Goal: Entertainment & Leisure: Browse casually

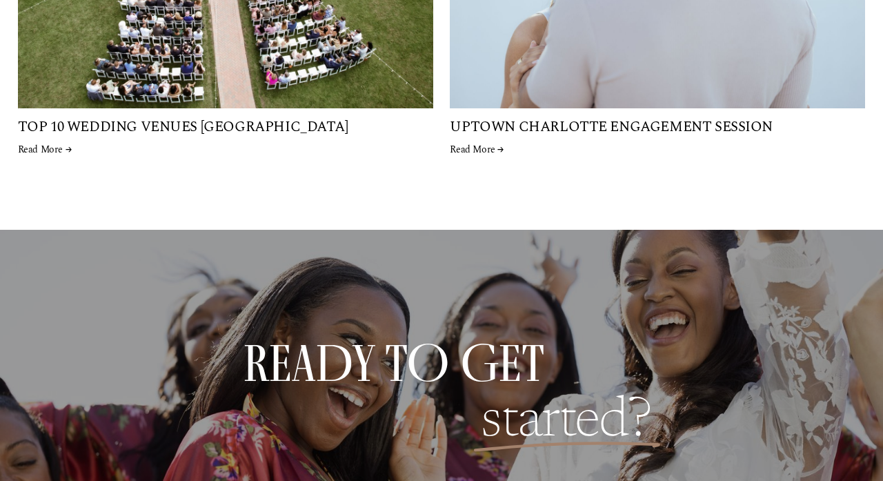
scroll to position [3795, 0]
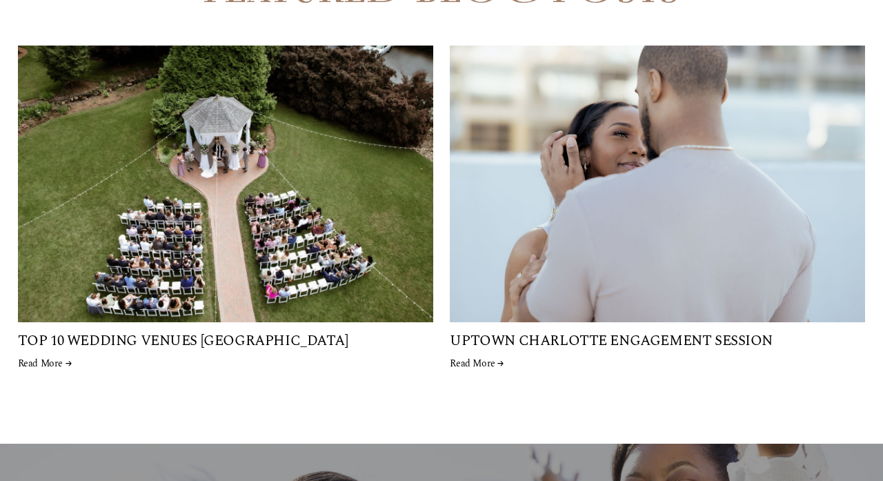
click at [490, 357] on link "Read More →" at bounding box center [657, 364] width 415 height 14
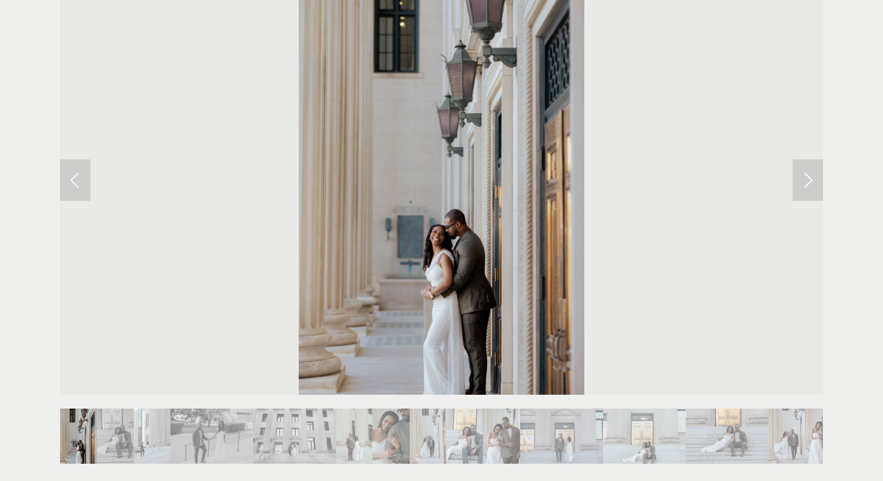
scroll to position [631, 0]
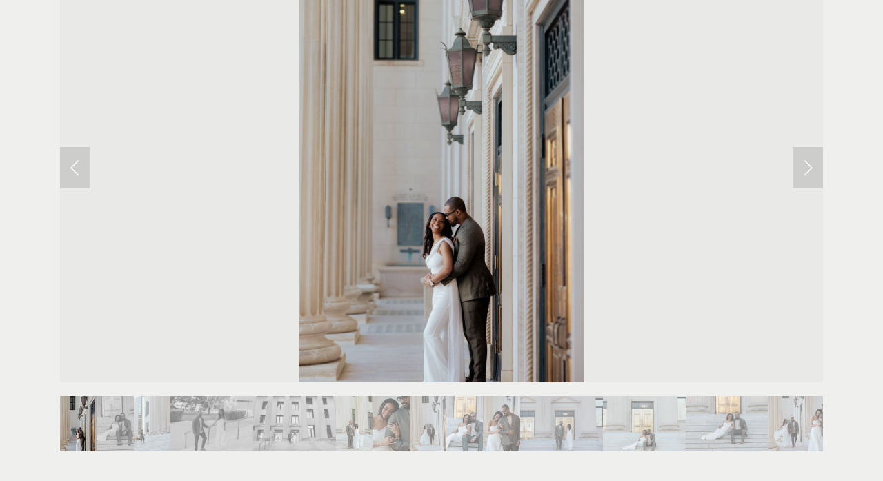
click at [818, 147] on link "Next Slide" at bounding box center [807, 167] width 30 height 41
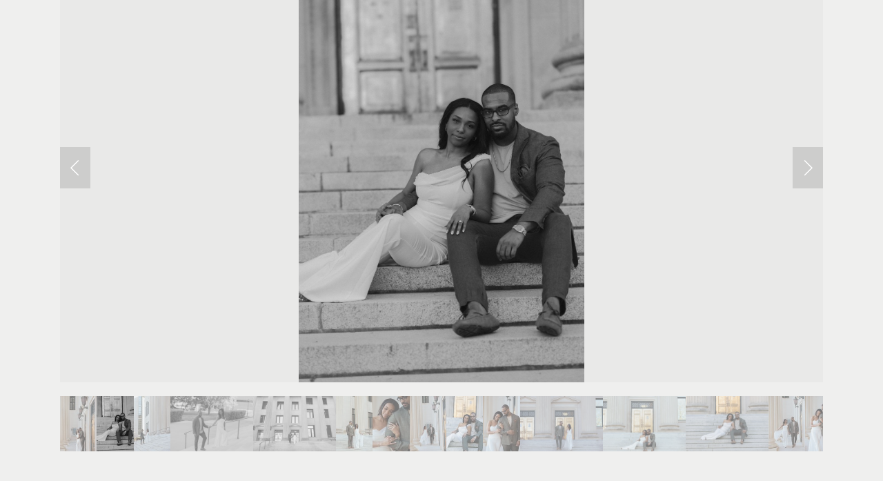
click at [818, 147] on link "Next Slide" at bounding box center [807, 167] width 30 height 41
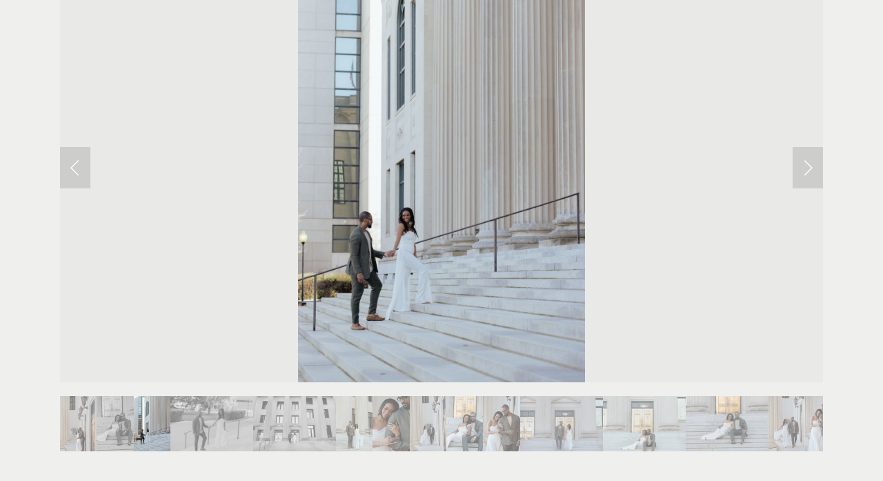
click at [818, 147] on link "Next Slide" at bounding box center [807, 167] width 30 height 41
click at [815, 147] on link "Next Slide" at bounding box center [807, 167] width 30 height 41
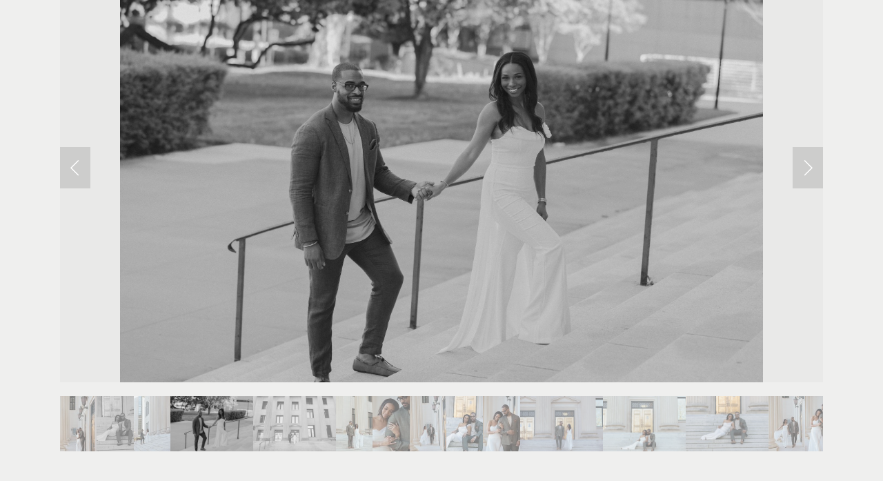
click at [807, 147] on link "Next Slide" at bounding box center [807, 167] width 30 height 41
click at [797, 147] on link "Next Slide" at bounding box center [807, 167] width 30 height 41
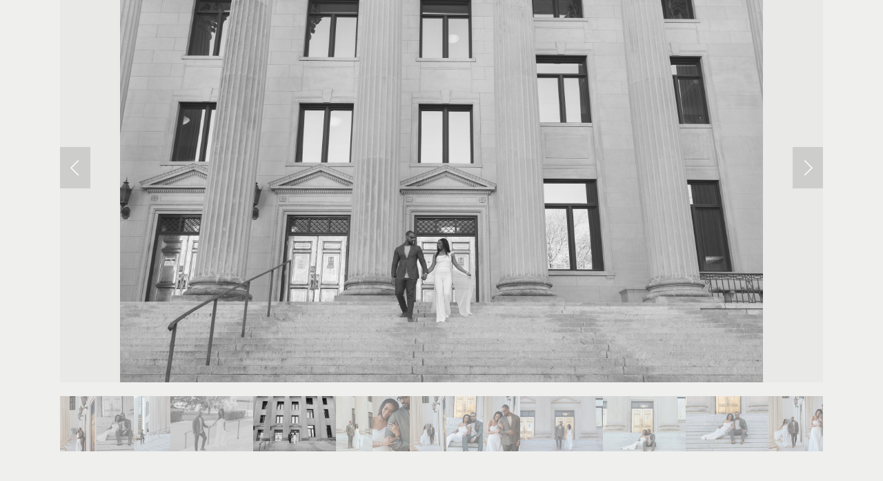
click at [812, 147] on link "Next Slide" at bounding box center [807, 167] width 30 height 41
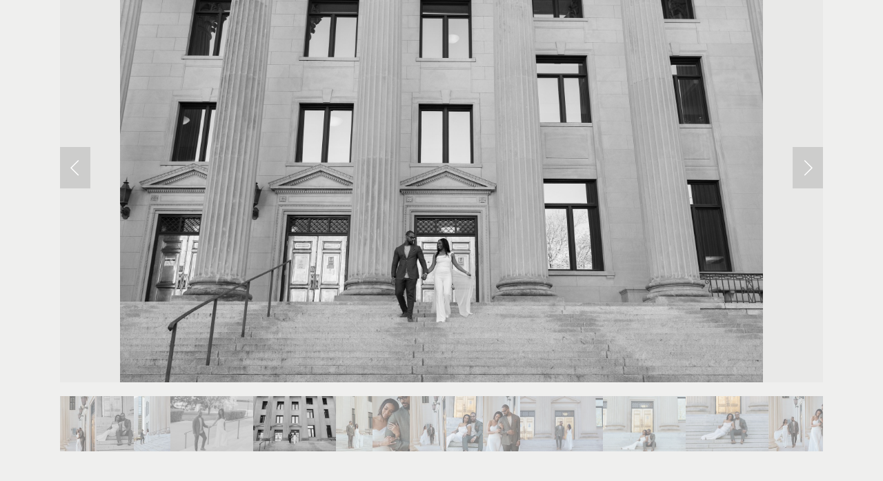
click at [807, 147] on link "Next Slide" at bounding box center [807, 167] width 30 height 41
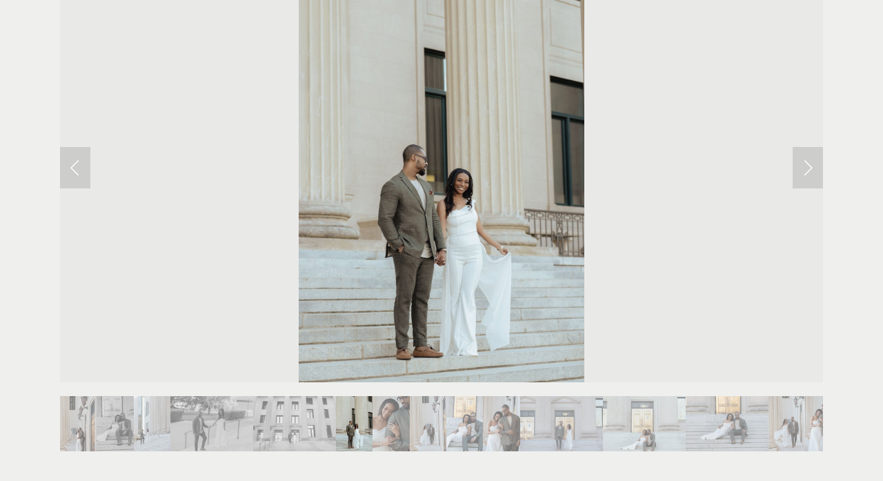
click at [807, 147] on link "Next Slide" at bounding box center [807, 167] width 30 height 41
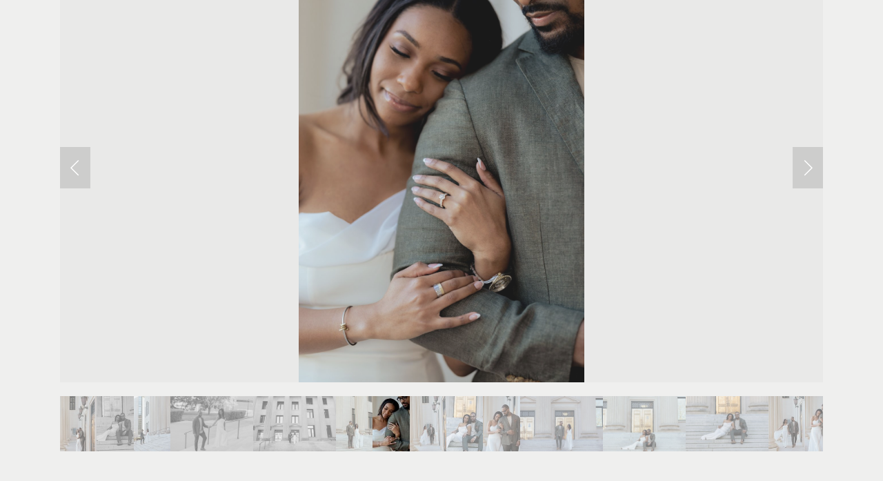
click at [807, 147] on link "Next Slide" at bounding box center [807, 167] width 30 height 41
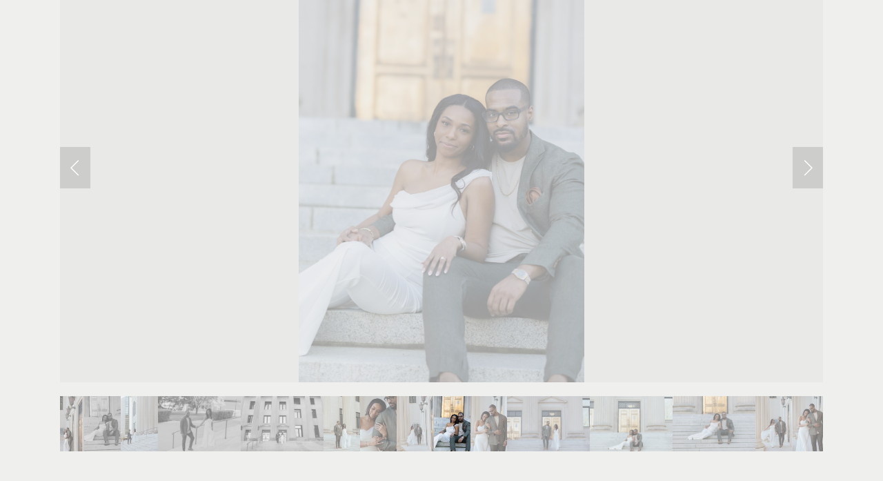
click at [807, 147] on link "Next Slide" at bounding box center [807, 167] width 30 height 41
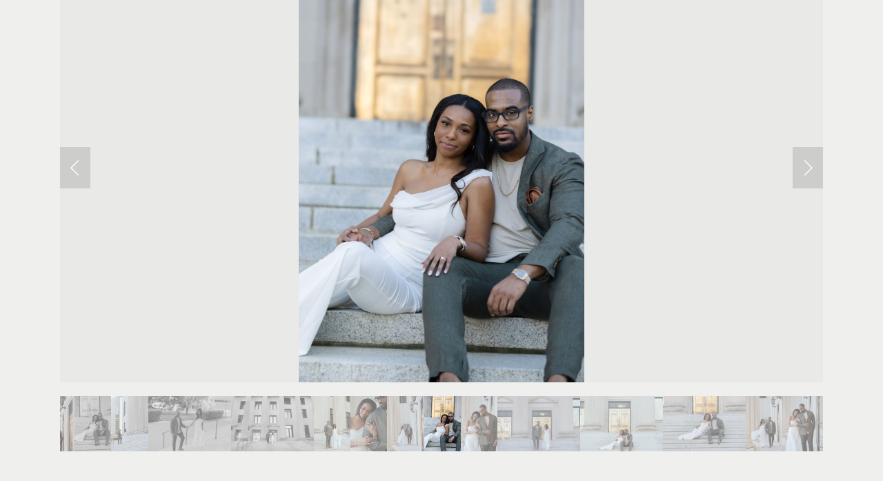
click at [807, 147] on link "Next Slide" at bounding box center [807, 167] width 30 height 41
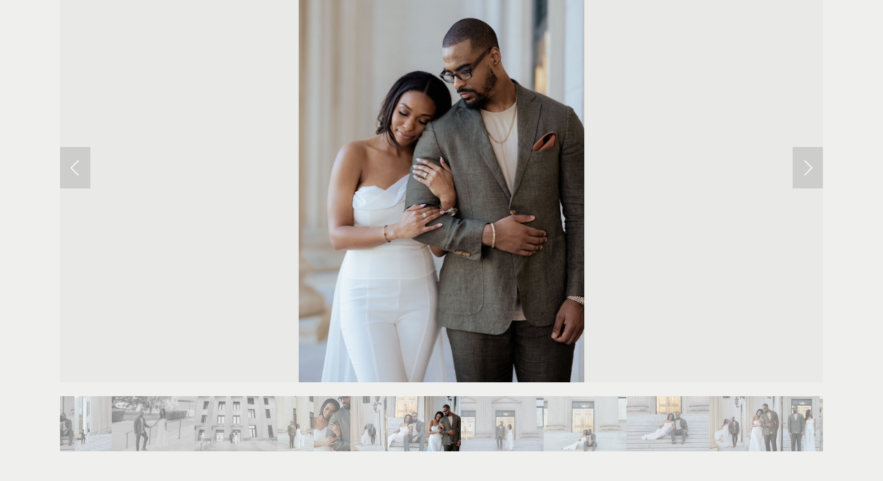
click at [808, 147] on link "Next Slide" at bounding box center [807, 167] width 30 height 41
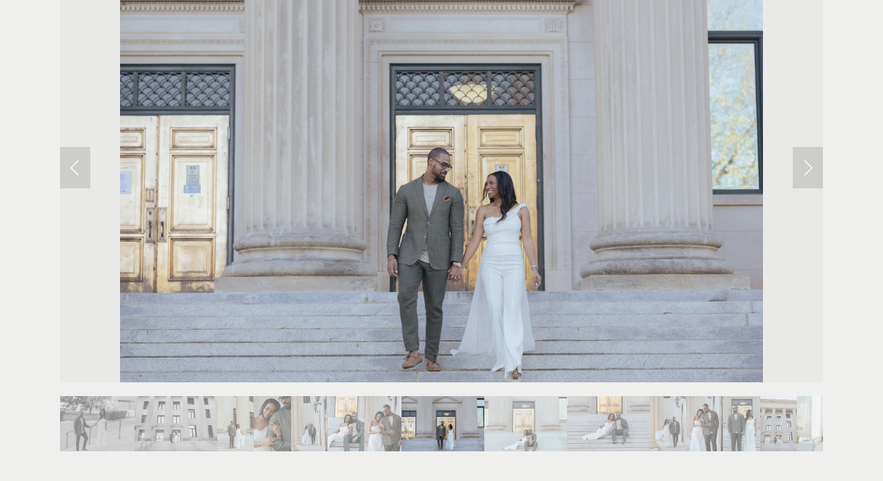
click at [815, 147] on link "Next Slide" at bounding box center [807, 167] width 30 height 41
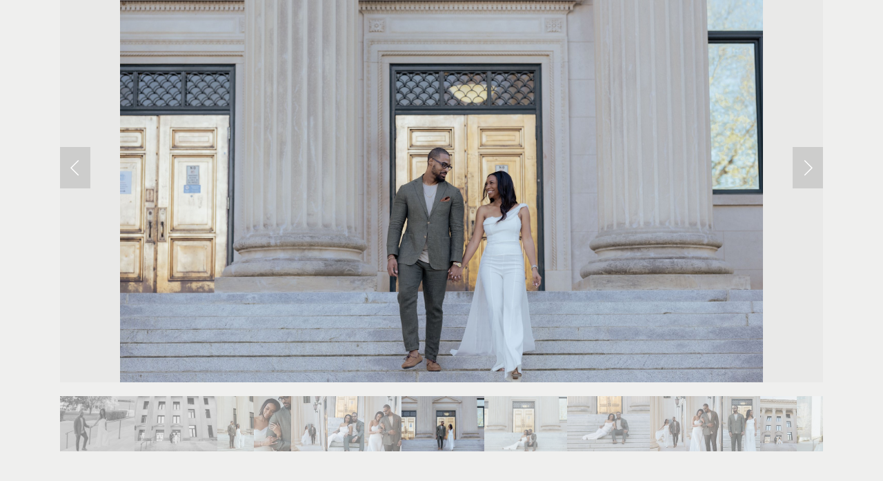
click at [809, 147] on link "Next Slide" at bounding box center [807, 167] width 30 height 41
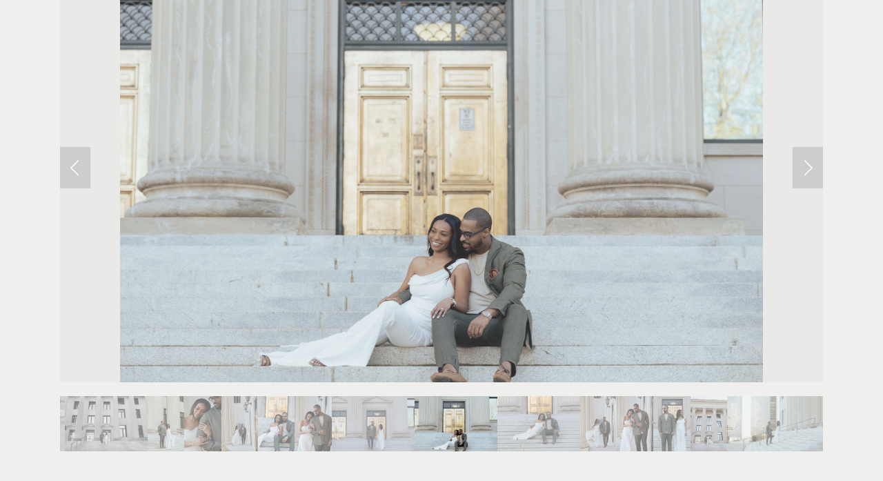
click at [809, 147] on link "Next Slide" at bounding box center [807, 167] width 30 height 41
